Goal: Task Accomplishment & Management: Complete application form

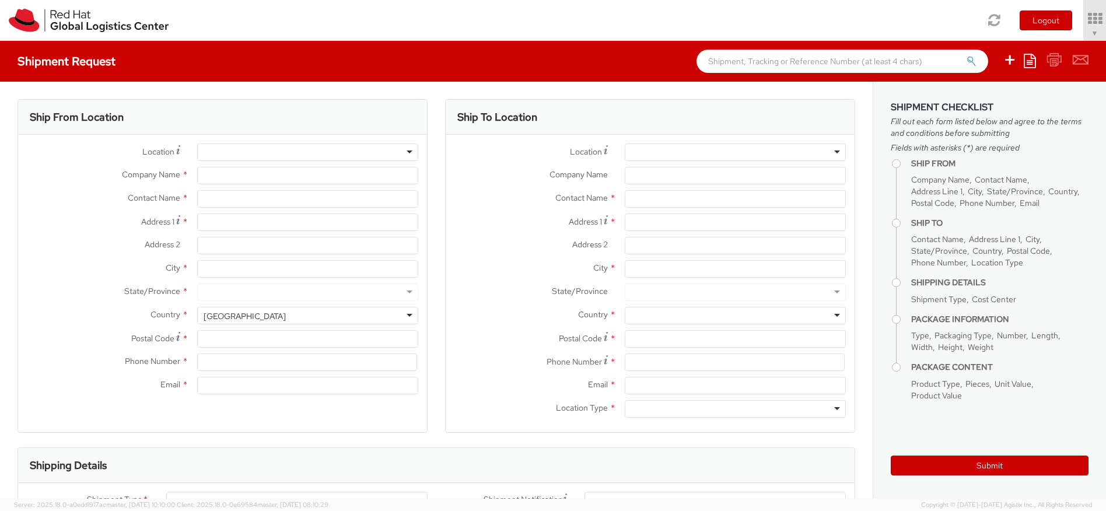
select select "947"
select select
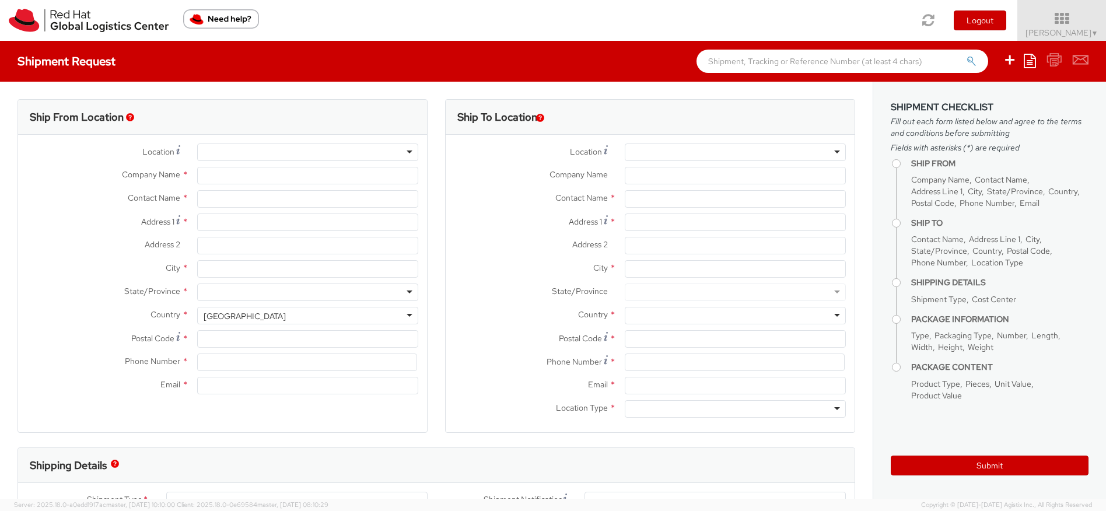
type input "Red Hat, S.L"
type input "[PERSON_NAME]"
type input "[STREET_ADDRESS][PERSON_NAME]"
type input "3rd Floor"
type input "[GEOGRAPHIC_DATA]"
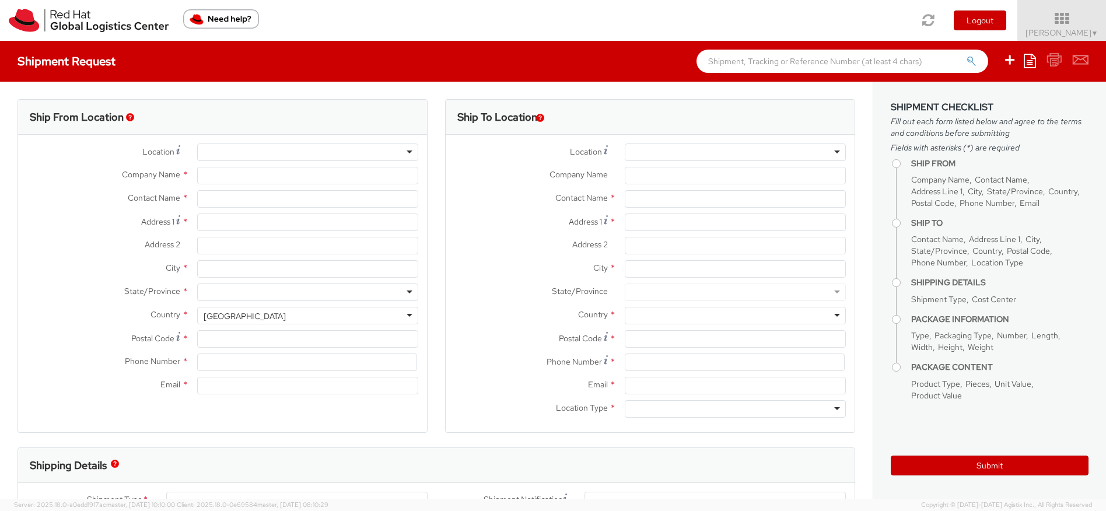
type input "08021"
type input "34932204205"
type input "[EMAIL_ADDRESS][DOMAIN_NAME]"
select select "CM"
select select "KGS"
